Goal: Information Seeking & Learning: Learn about a topic

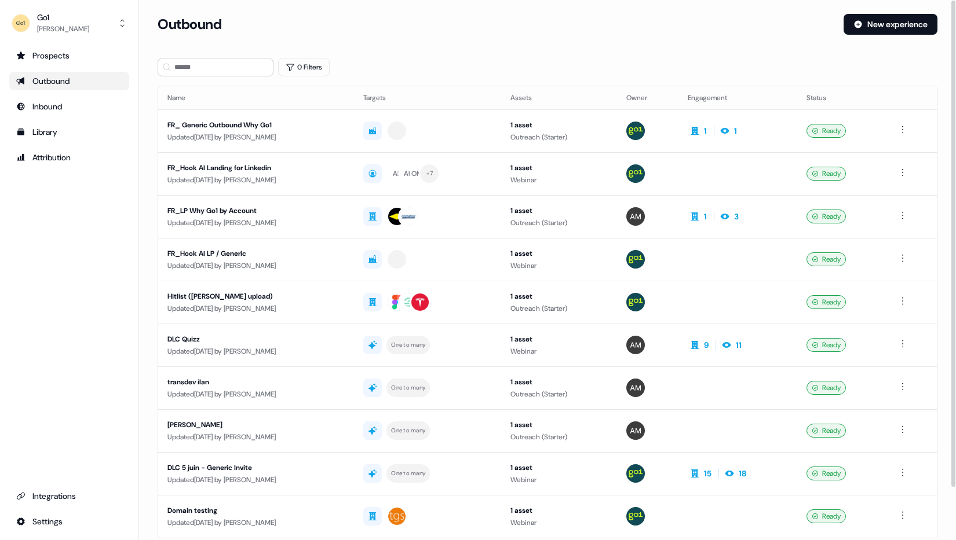
click at [593, 62] on div "0 Filters" at bounding box center [548, 67] width 780 height 19
click at [62, 56] on div "Prospects" at bounding box center [69, 56] width 106 height 12
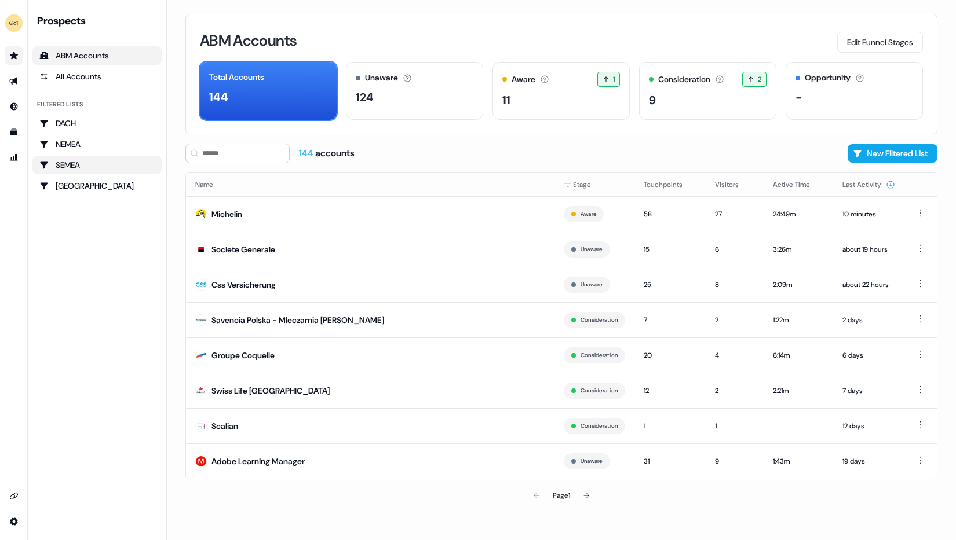
click at [75, 160] on div "SEMEA" at bounding box center [96, 165] width 115 height 12
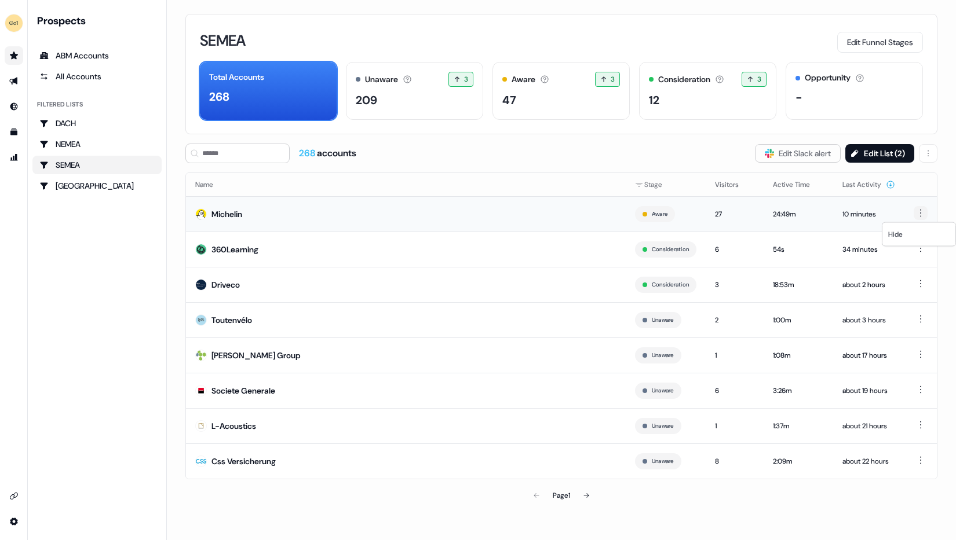
click at [921, 210] on html "For the best experience switch devices to a bigger screen. Go to Userled.io Pro…" at bounding box center [478, 270] width 956 height 540
click at [901, 231] on span "Hide" at bounding box center [895, 234] width 14 height 9
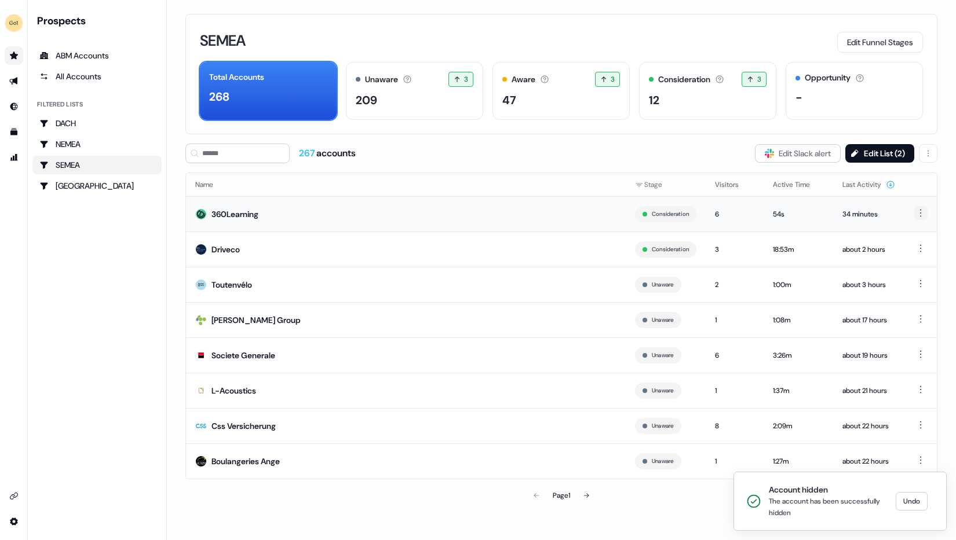
click at [921, 214] on html "Account hidden The account has been successfully hidden Undo For the best exper…" at bounding box center [478, 270] width 956 height 540
click at [901, 232] on span "Hide" at bounding box center [895, 234] width 14 height 9
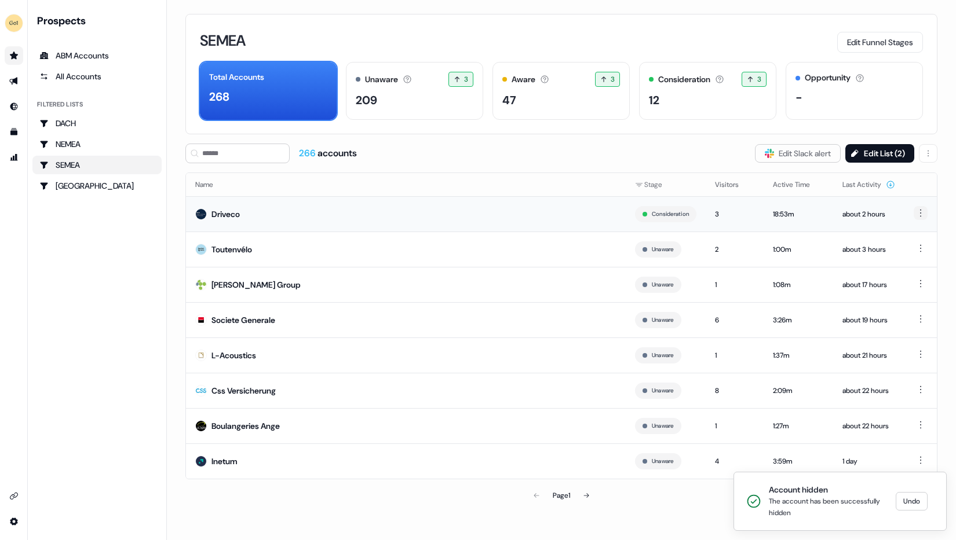
click at [920, 211] on html "Account hidden The account has been successfully hidden Undo For the best exper…" at bounding box center [478, 270] width 956 height 540
click at [898, 232] on span "Hide" at bounding box center [895, 234] width 14 height 9
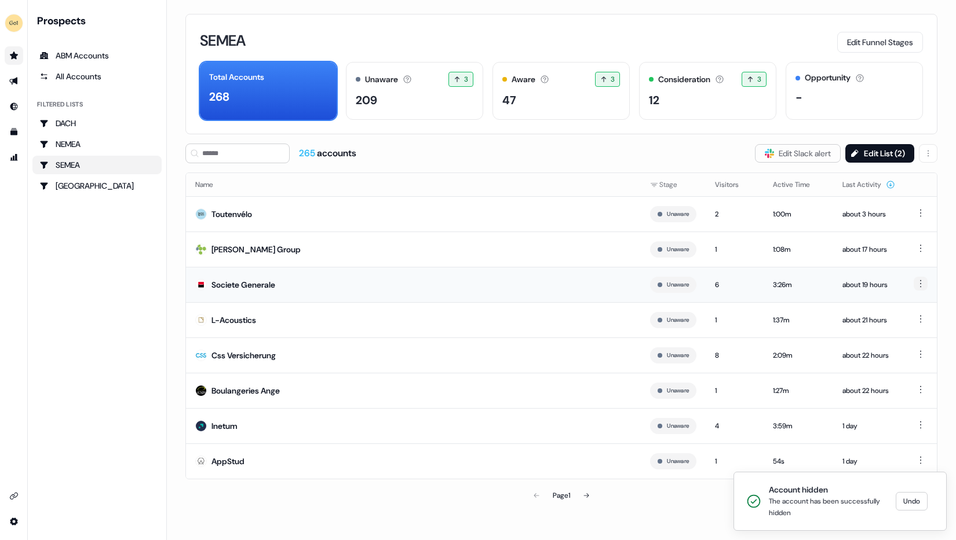
click at [920, 286] on html "Account hidden The account has been successfully hidden Undo For the best exper…" at bounding box center [478, 270] width 956 height 540
click at [895, 304] on span "Hide" at bounding box center [895, 305] width 14 height 9
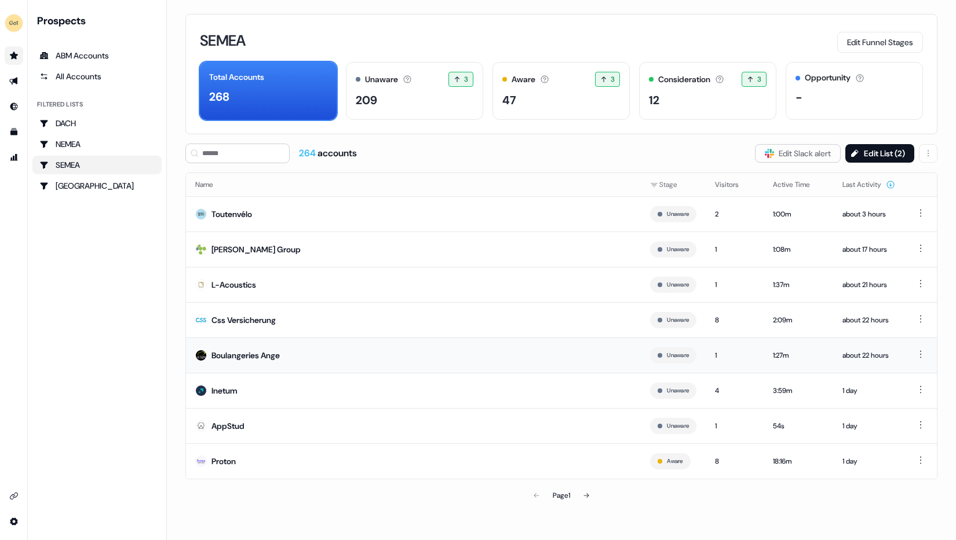
click at [586, 354] on td "Boulangeries Ange" at bounding box center [413, 355] width 455 height 35
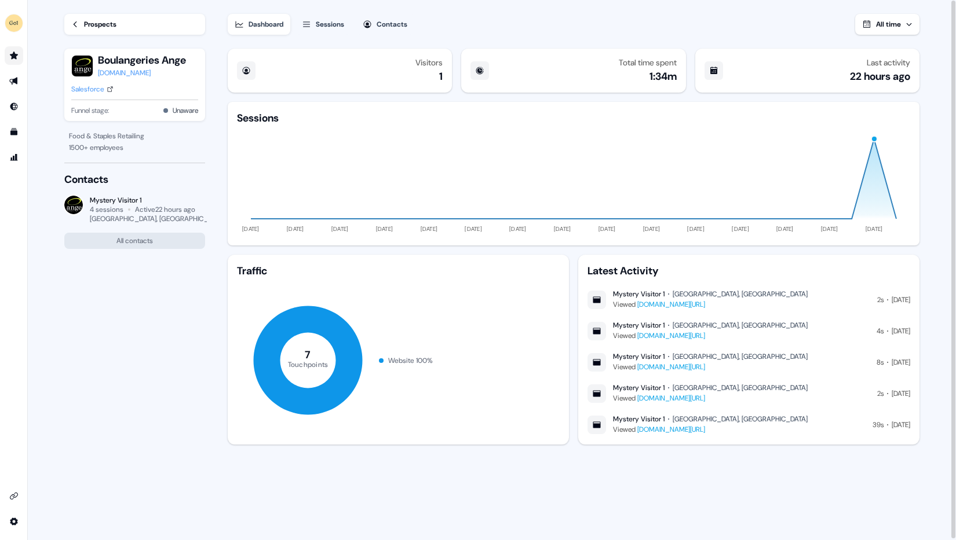
click at [76, 24] on icon at bounding box center [75, 24] width 8 height 8
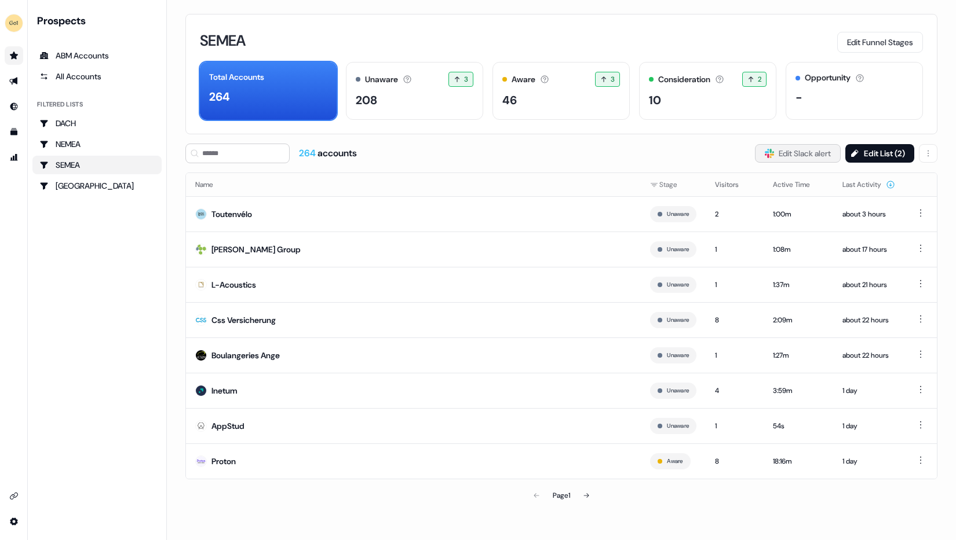
click at [796, 157] on button "Slack Logo SVG Edit Slack alert" at bounding box center [798, 153] width 86 height 19
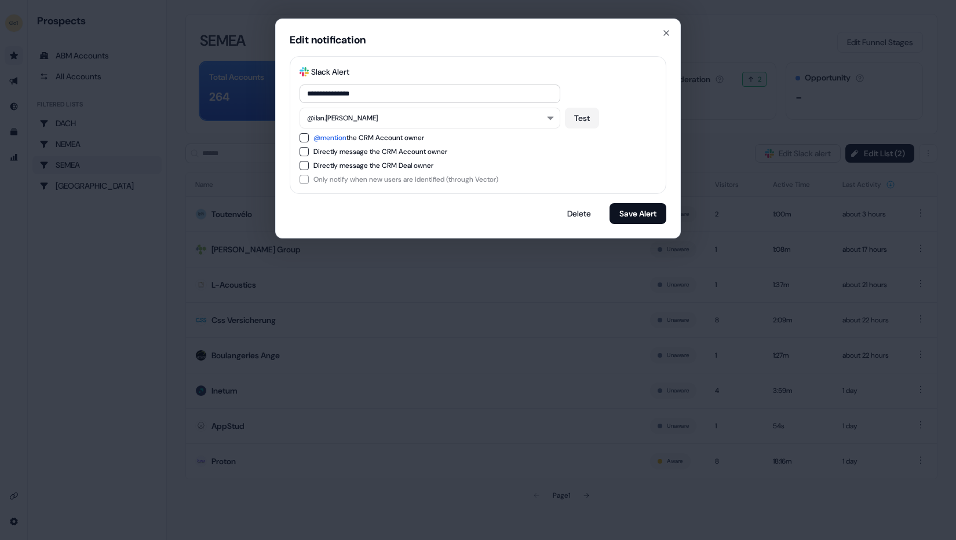
click at [665, 28] on div "**********" at bounding box center [477, 129] width 405 height 220
click at [666, 31] on icon "button" at bounding box center [665, 32] width 9 height 9
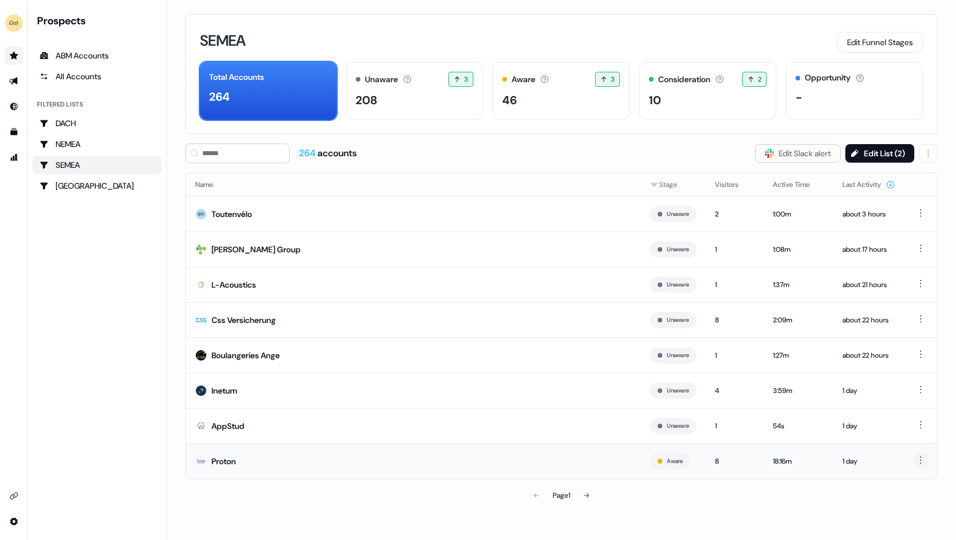
click at [918, 461] on html "For the best experience switch devices to a bigger screen. Go to Userled.io Pro…" at bounding box center [478, 270] width 956 height 540
click at [895, 482] on span "Hide" at bounding box center [895, 481] width 14 height 9
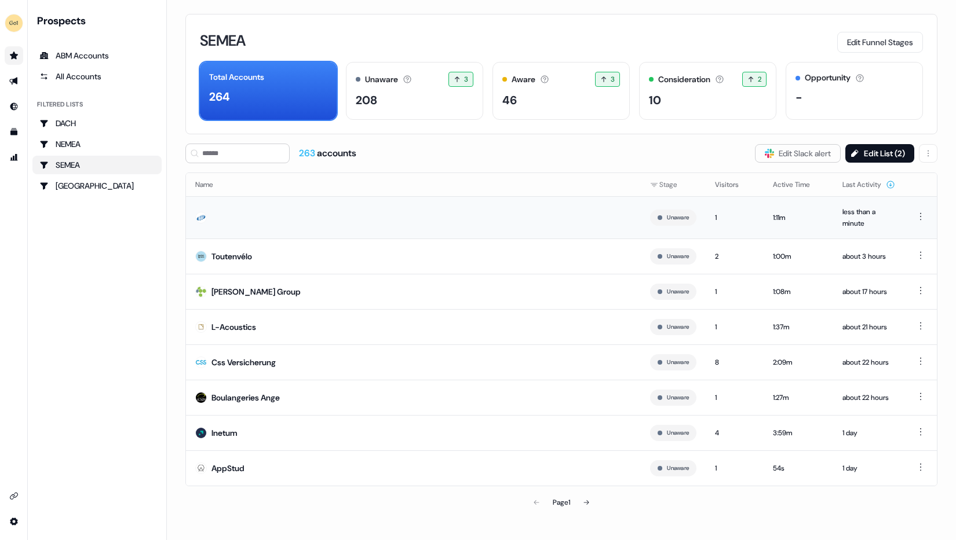
click at [286, 229] on td at bounding box center [413, 217] width 455 height 42
click at [342, 331] on td "L-Acoustics" at bounding box center [413, 326] width 455 height 35
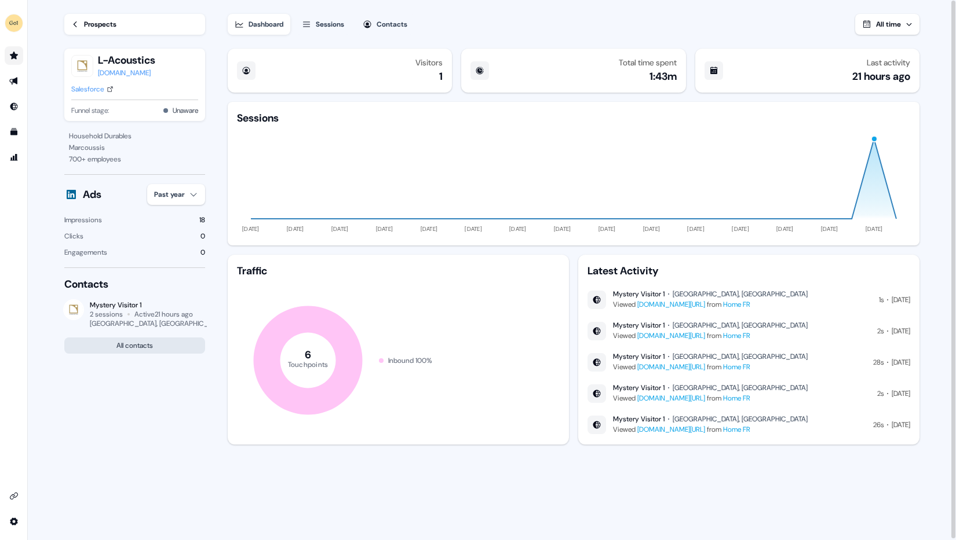
click at [129, 345] on button "All contacts" at bounding box center [134, 346] width 141 height 16
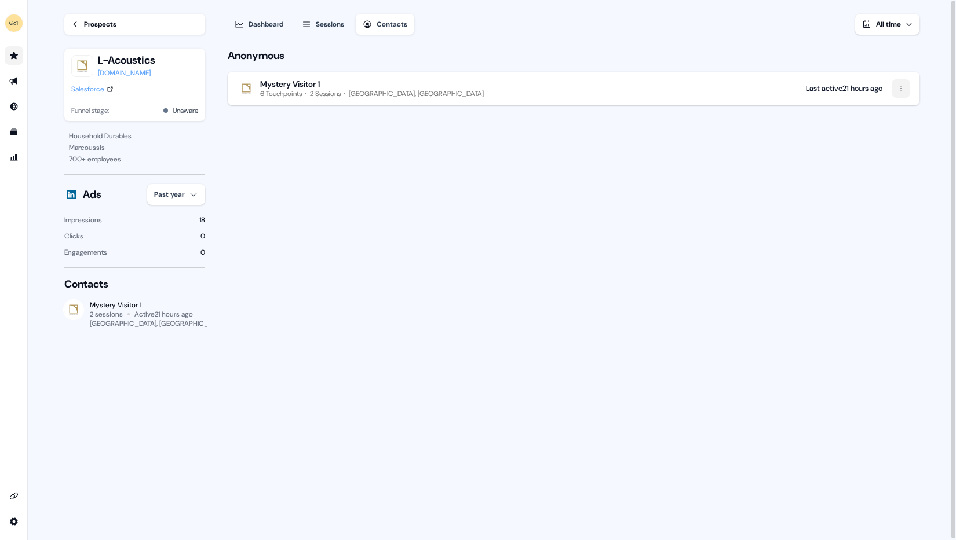
click at [899, 88] on html "For the best experience switch devices to a bigger screen. Go to Userled.io Loa…" at bounding box center [478, 270] width 956 height 540
click at [905, 128] on span "Identify contact" at bounding box center [913, 130] width 50 height 9
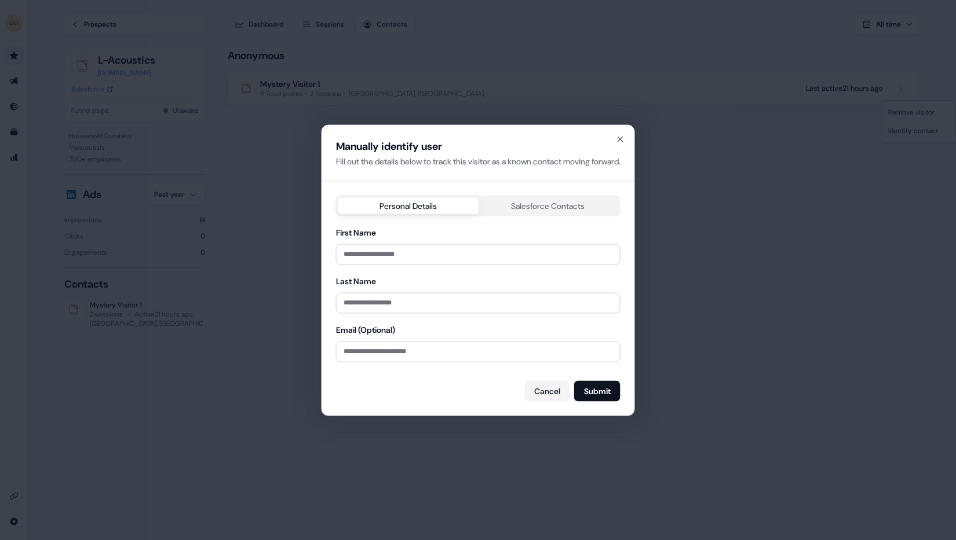
click at [518, 204] on div "Manually identify user Fill out the details below to track this visitor as a kn…" at bounding box center [478, 270] width 312 height 290
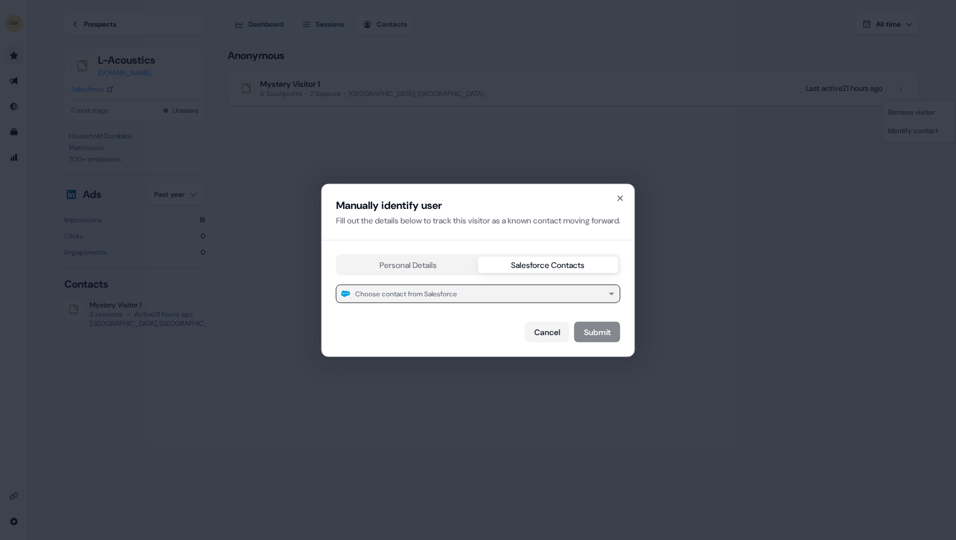
click at [424, 295] on div "Choose contact from Salesforce" at bounding box center [406, 294] width 102 height 12
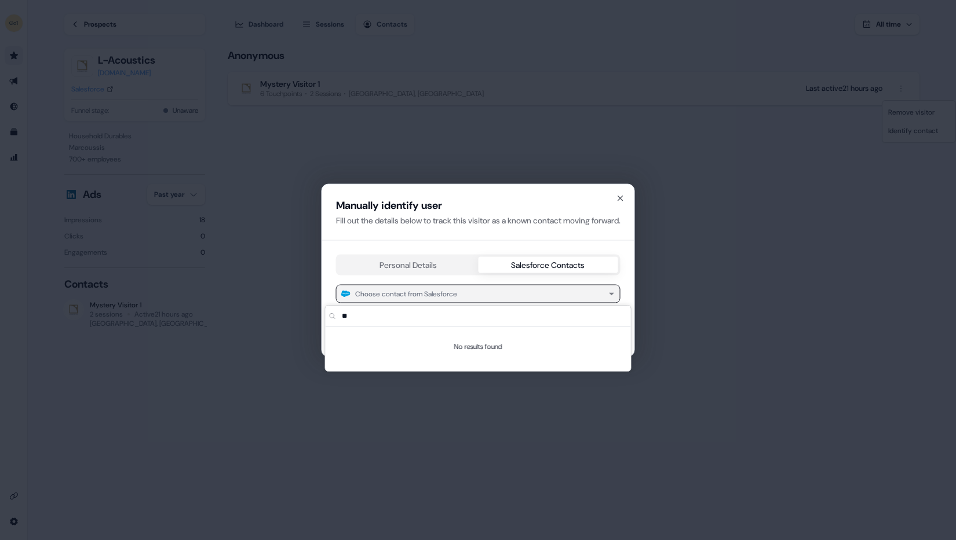
type input "***"
click at [649, 182] on div "Manually identify user Fill out the details below to track this visitor as a kn…" at bounding box center [478, 270] width 956 height 540
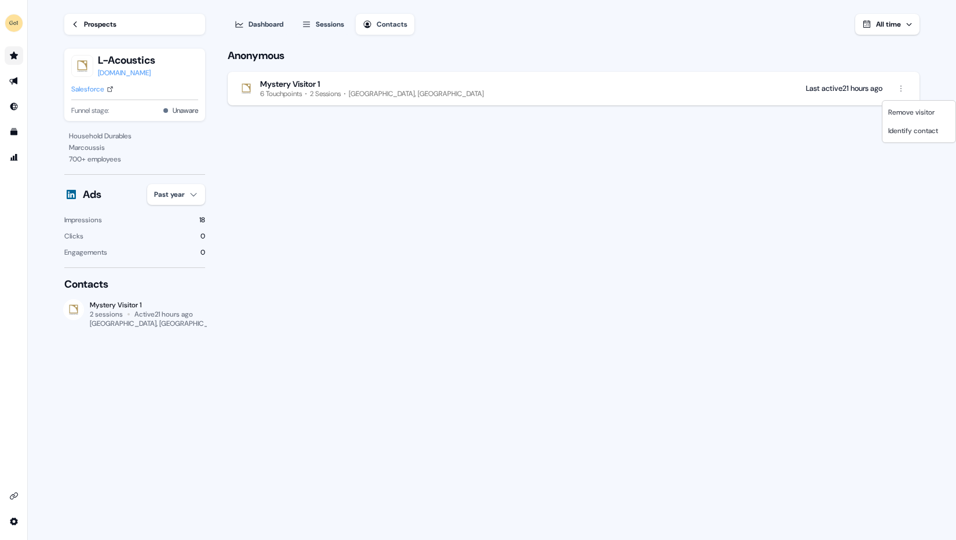
click at [92, 24] on html "For the best experience switch devices to a bigger screen. Go to Userled.io Loa…" at bounding box center [478, 270] width 956 height 540
click at [75, 23] on icon at bounding box center [75, 24] width 8 height 8
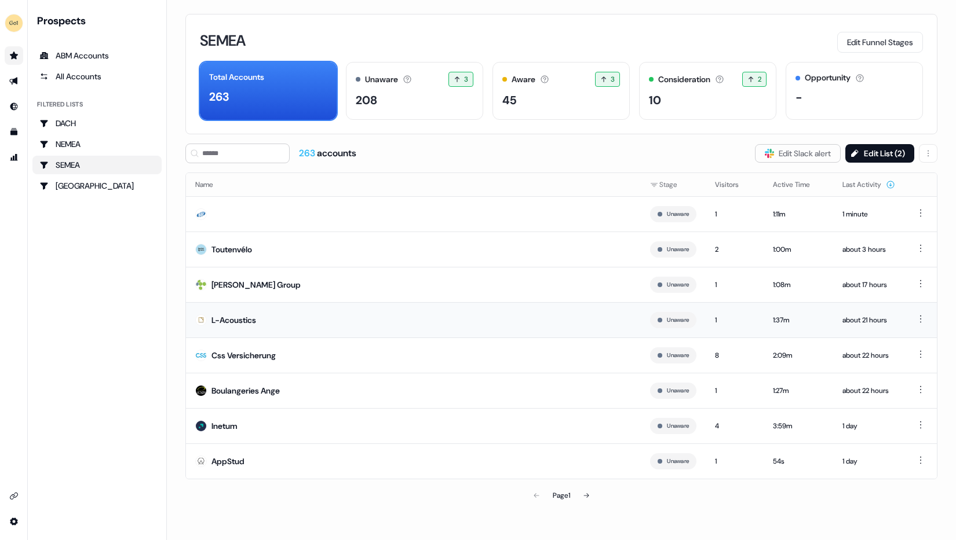
click at [265, 318] on td "L-Acoustics" at bounding box center [413, 319] width 455 height 35
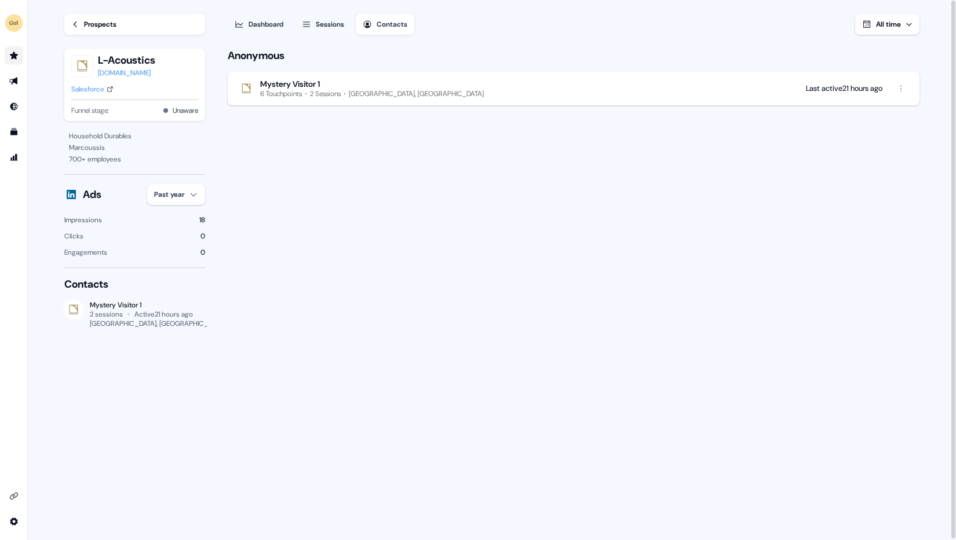
click at [308, 90] on div "6 Touchpoints 2 Sessions Paris, France" at bounding box center [372, 93] width 224 height 9
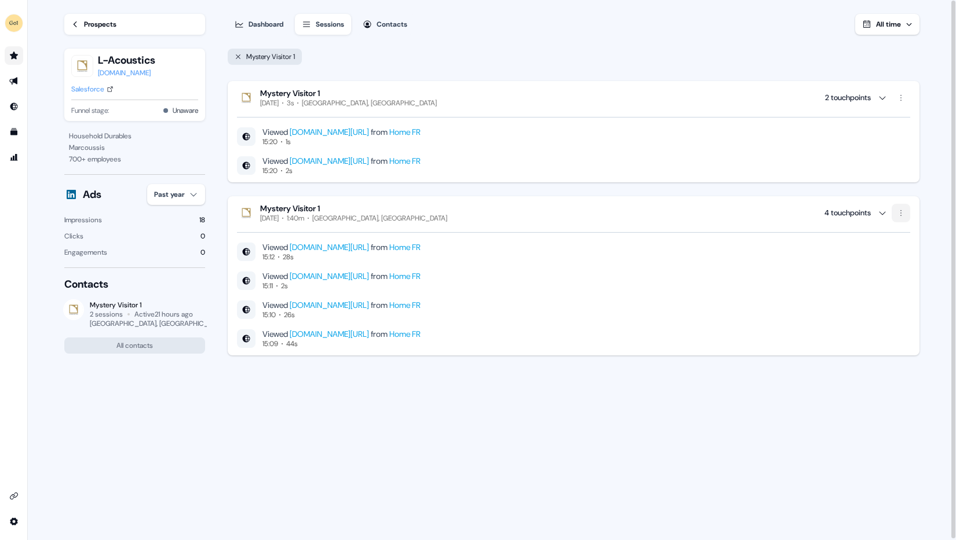
click at [900, 220] on html "For the best experience switch devices to a bigger screen. Go to Userled.io Loa…" at bounding box center [478, 270] width 956 height 540
click at [904, 248] on div "Identify contact" at bounding box center [918, 255] width 68 height 19
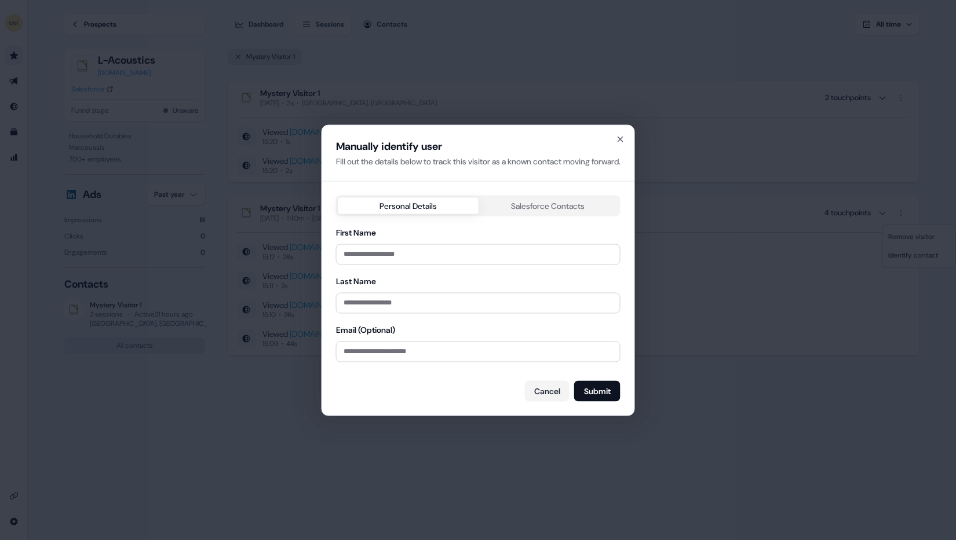
click at [551, 205] on div "Manually identify user Fill out the details below to track this visitor as a kn…" at bounding box center [478, 270] width 312 height 290
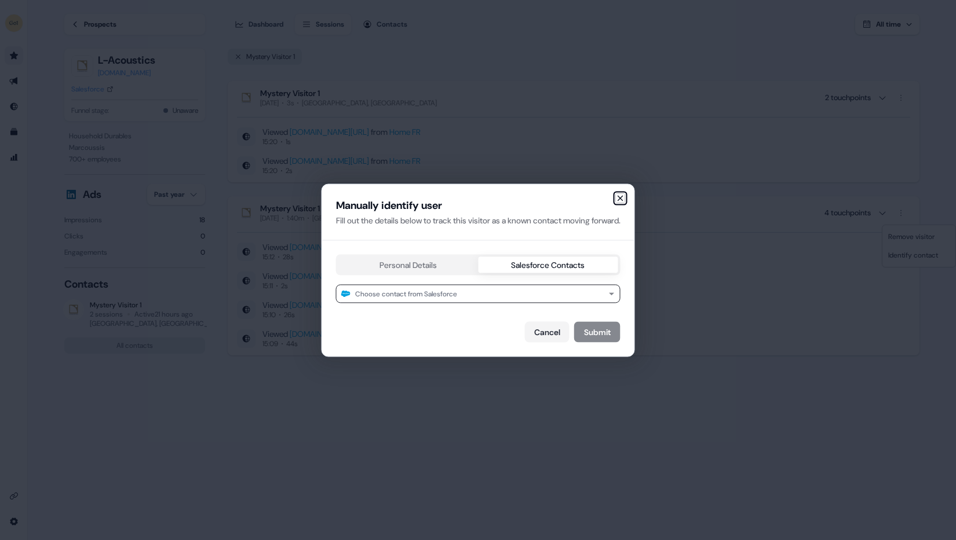
click at [625, 194] on icon "button" at bounding box center [620, 197] width 9 height 9
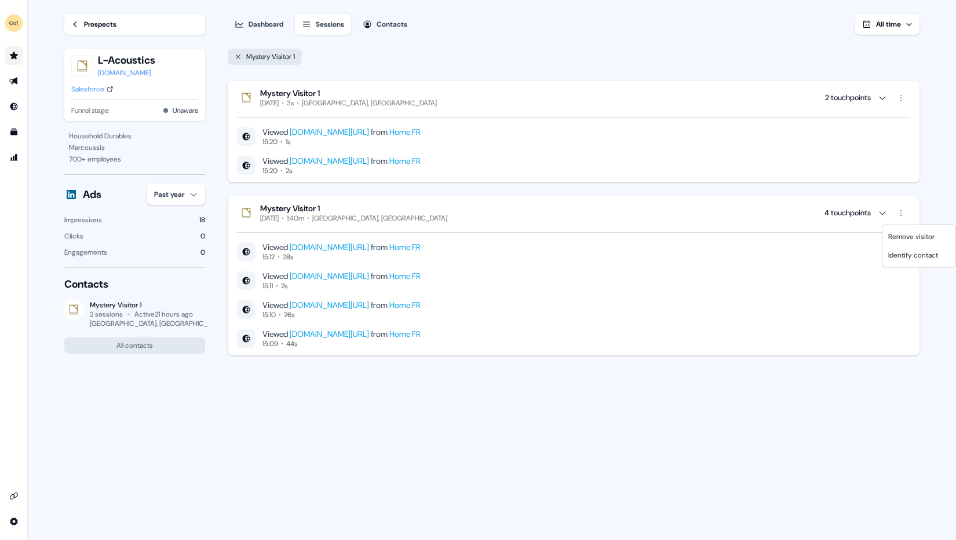
click at [78, 22] on html "For the best experience switch devices to a bigger screen. Go to Userled.io Loa…" at bounding box center [478, 270] width 956 height 540
click at [73, 22] on icon at bounding box center [75, 24] width 8 height 8
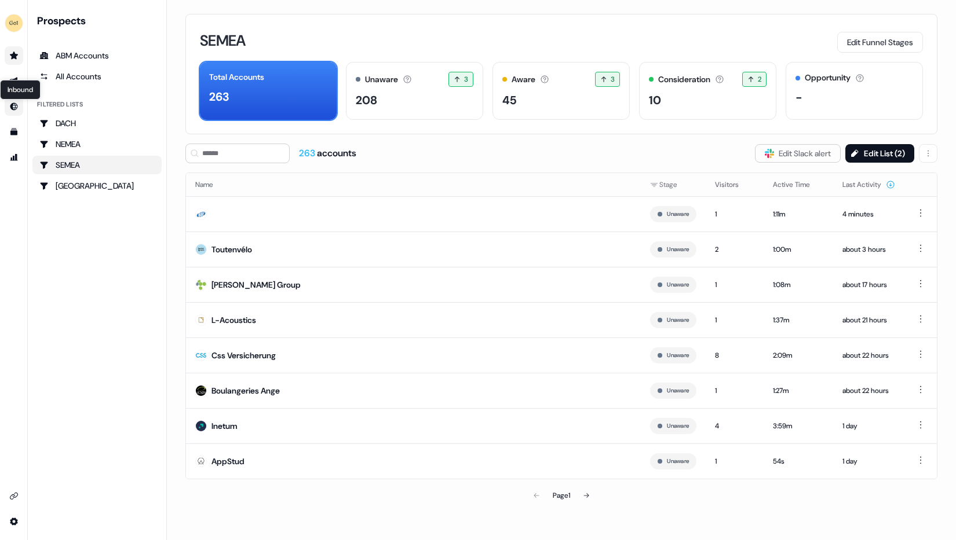
click at [11, 107] on icon "Go to Inbound" at bounding box center [14, 107] width 8 height 8
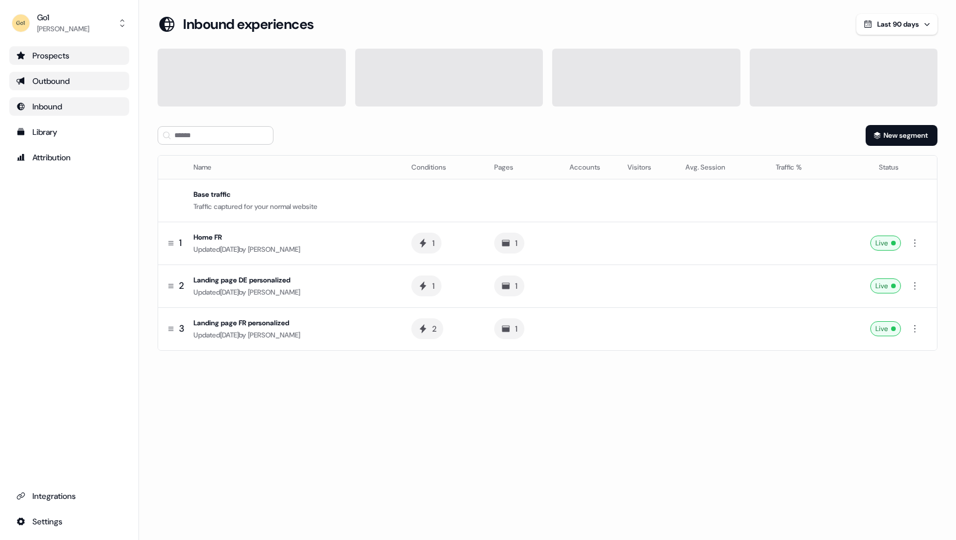
click at [53, 81] on div "Outbound" at bounding box center [69, 81] width 106 height 12
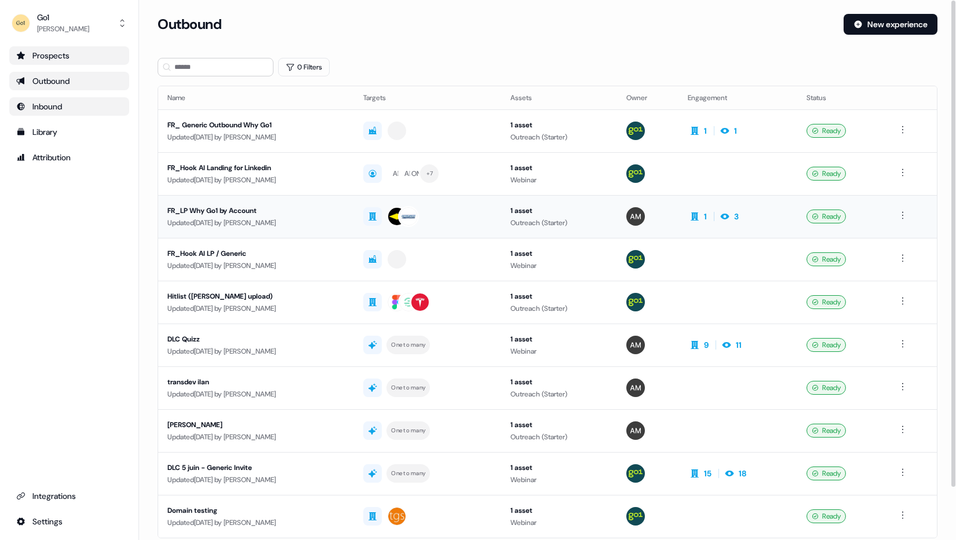
click at [249, 202] on td "FR_LP Why Go1 by Account Updated 12 days ago by Antoine Dumont" at bounding box center [256, 216] width 196 height 43
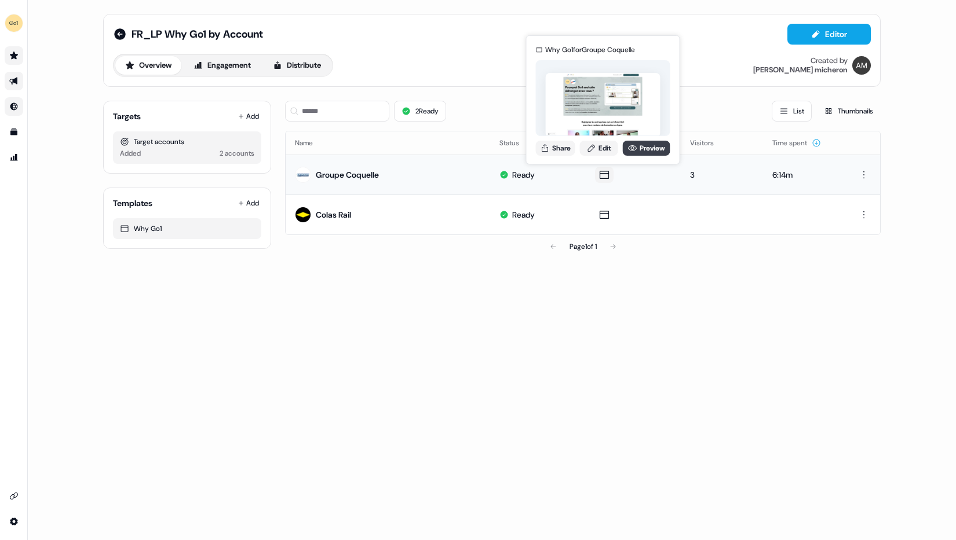
click at [650, 146] on link "Preview" at bounding box center [646, 148] width 47 height 15
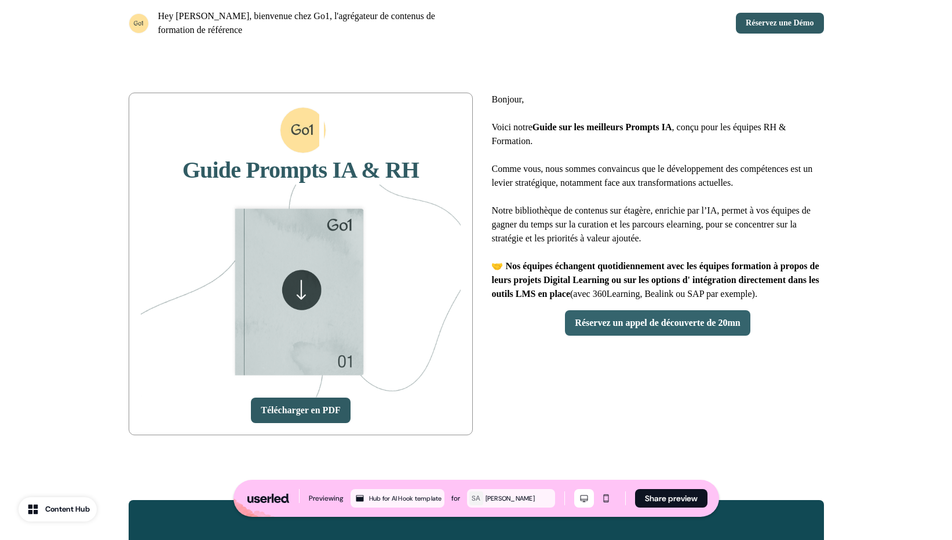
click at [639, 336] on button "Réservez un appel de découverte de 20mn" at bounding box center [657, 322] width 185 height 25
